Goal: Find specific page/section: Find specific page/section

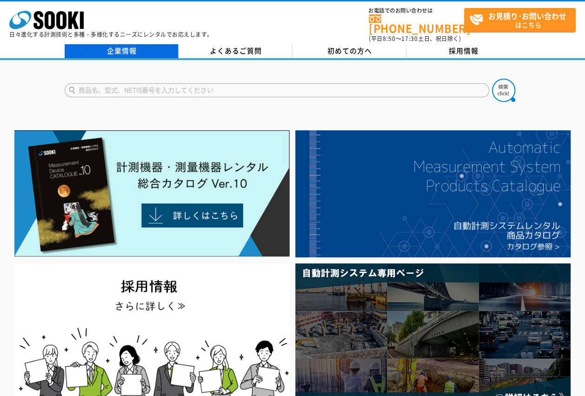
click at [125, 44] on link "企業情報" at bounding box center [122, 51] width 114 height 14
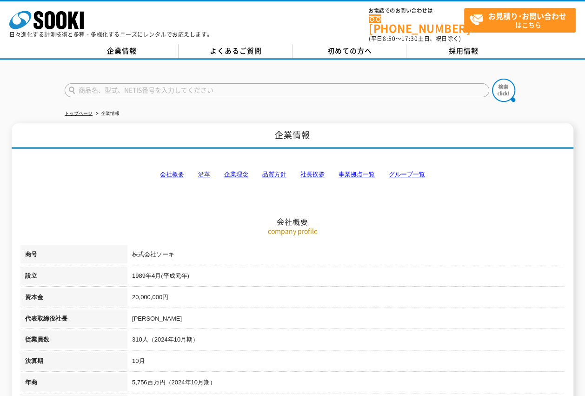
click at [352, 171] on link "事業拠点一覧" at bounding box center [357, 174] width 36 height 7
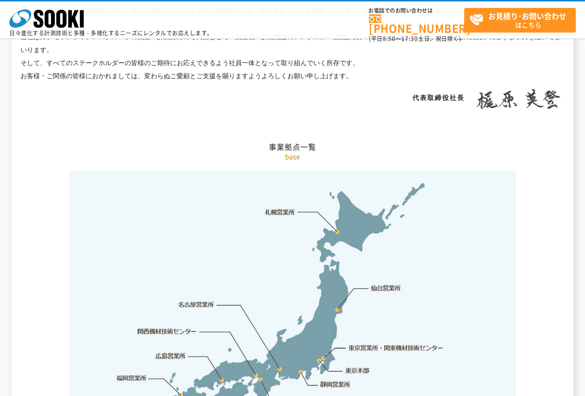
scroll to position [1867, 0]
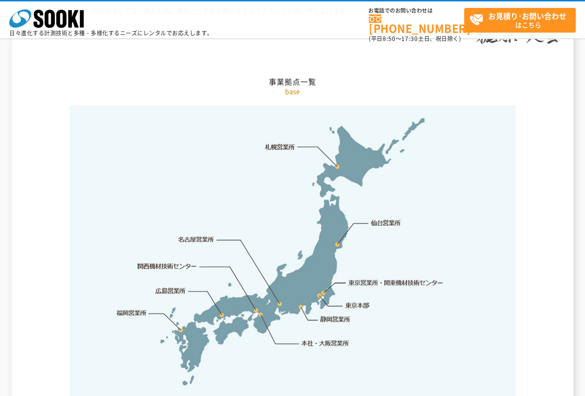
click at [312, 338] on link "本社・大阪営業所" at bounding box center [325, 342] width 49 height 9
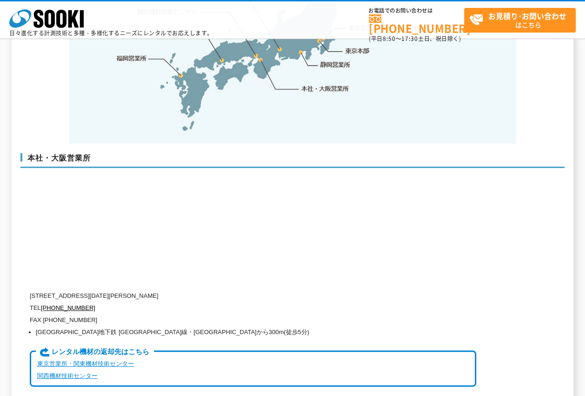
scroll to position [2034, 0]
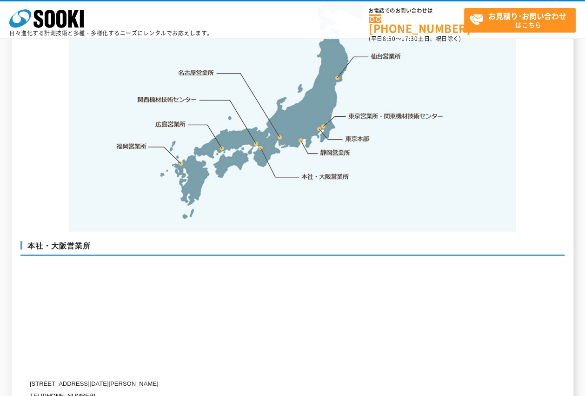
click at [392, 111] on link "東京営業所・関東機材技術センター" at bounding box center [396, 115] width 95 height 9
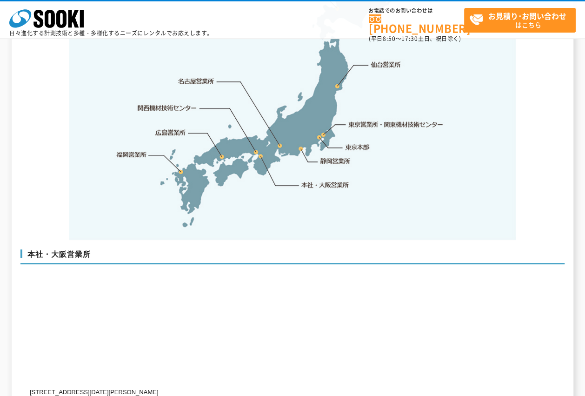
scroll to position [2025, 0]
